Goal: Task Accomplishment & Management: Complete application form

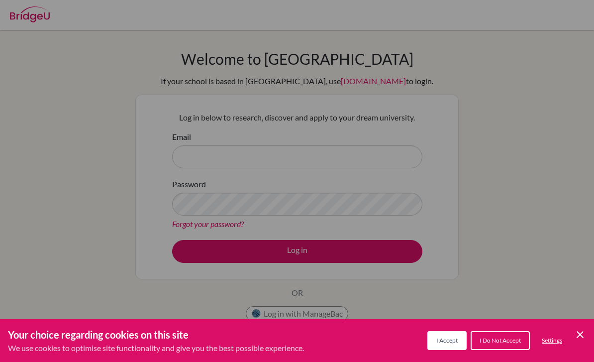
click at [582, 333] on icon "Save and close" at bounding box center [580, 334] width 7 height 7
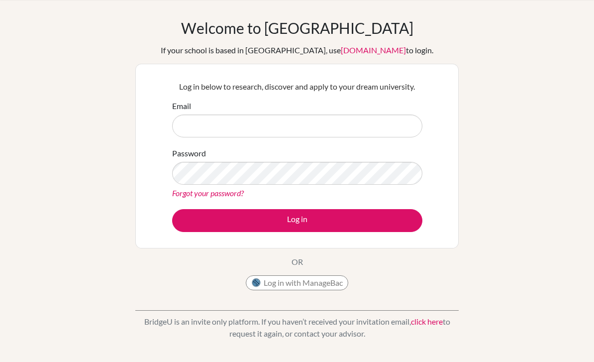
scroll to position [32, 0]
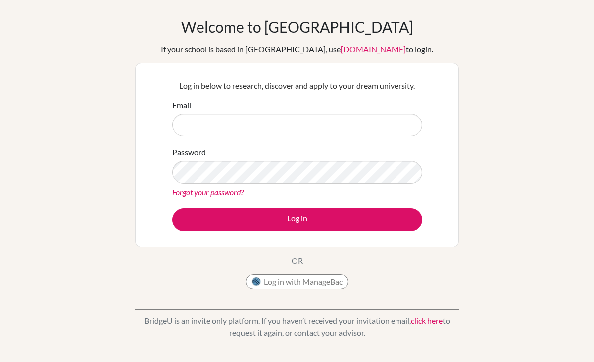
click at [333, 280] on button "Log in with ManageBac" at bounding box center [297, 281] width 103 height 15
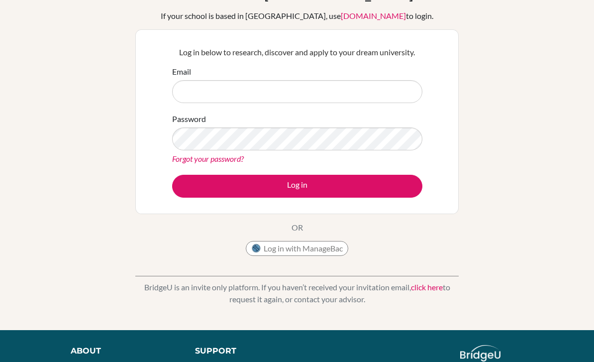
scroll to position [65, 0]
click at [331, 249] on button "Log in with ManageBac" at bounding box center [297, 248] width 103 height 15
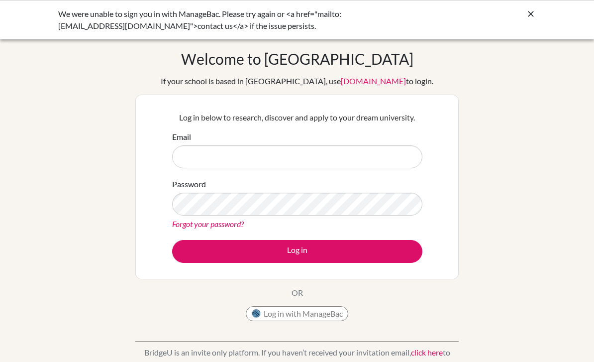
click at [342, 153] on input "Email" at bounding box center [297, 156] width 250 height 23
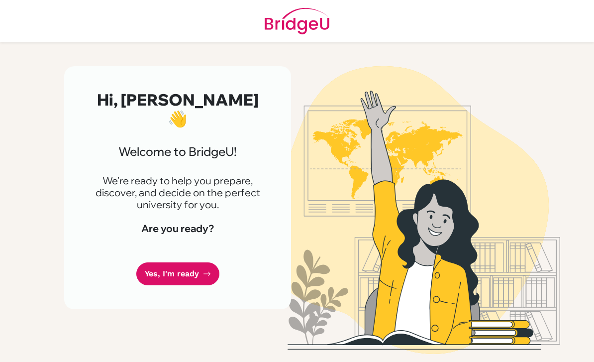
click at [200, 262] on link "Yes, I'm ready" at bounding box center [177, 273] width 83 height 23
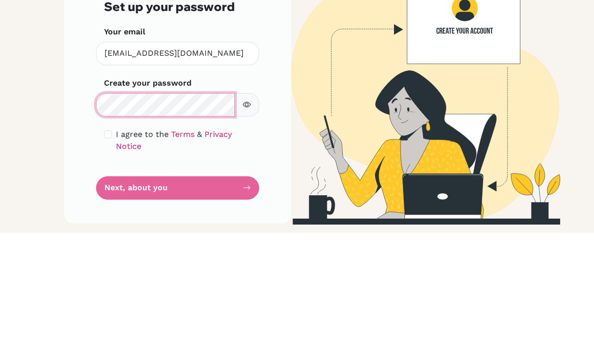
scroll to position [32, 0]
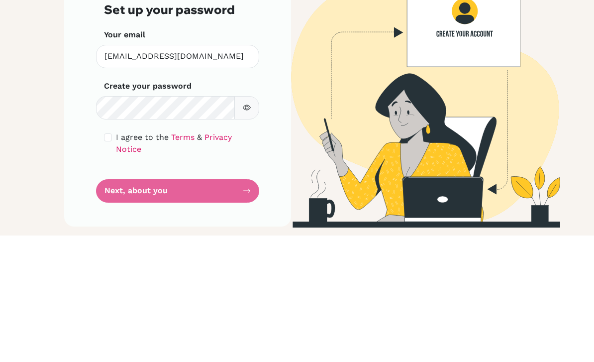
click at [253, 223] on button "button" at bounding box center [246, 234] width 25 height 23
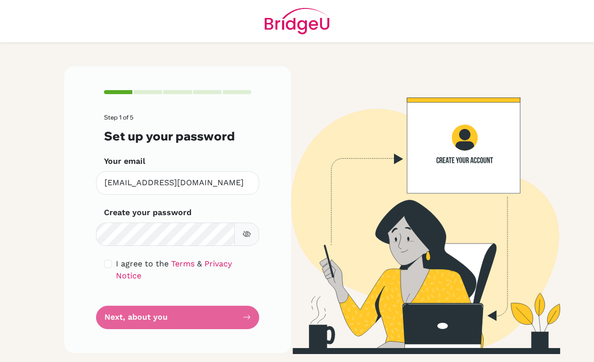
click at [111, 258] on div "I agree to the Terms & Privacy Notice" at bounding box center [177, 270] width 147 height 24
click at [106, 260] on input "checkbox" at bounding box center [108, 264] width 8 height 8
checkbox input "true"
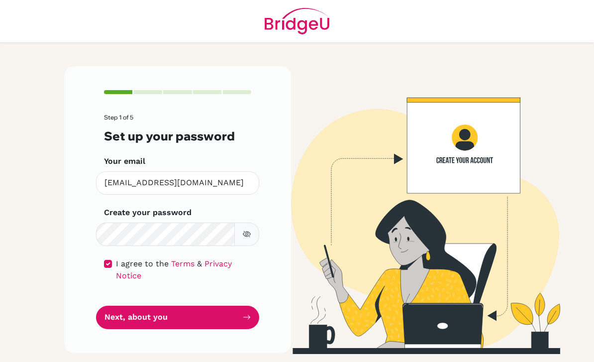
click at [133, 306] on button "Next, about you" at bounding box center [177, 317] width 163 height 23
click at [144, 306] on button "Next, about you" at bounding box center [177, 317] width 163 height 23
